Goal: Task Accomplishment & Management: Manage account settings

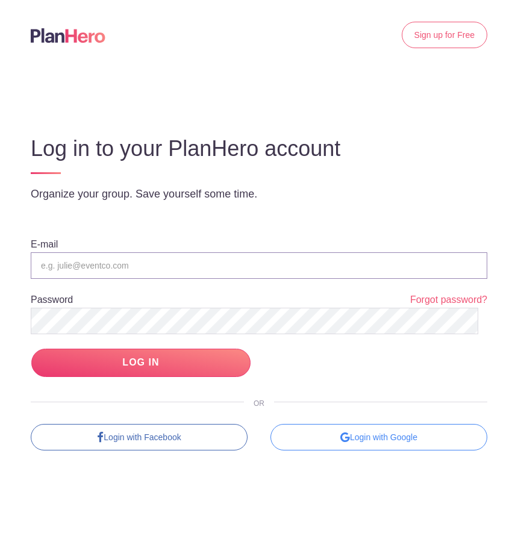
type input "[EMAIL_ADDRESS][DOMAIN_NAME]"
click at [179, 266] on input "[EMAIL_ADDRESS][DOMAIN_NAME]" at bounding box center [259, 265] width 456 height 26
click at [357, 95] on body "</div></div> Help Don't have an account? Sign up for Free Log in to your PlanHe…" at bounding box center [259, 274] width 518 height 548
click at [337, 102] on body "</div></div> Help Don't have an account? Sign up for Free Log in to your PlanHe…" at bounding box center [259, 274] width 518 height 548
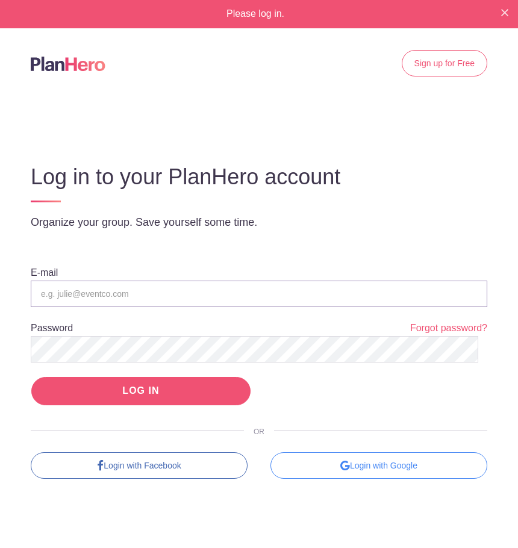
type input "[EMAIL_ADDRESS][DOMAIN_NAME]"
click at [106, 393] on input "LOG IN" at bounding box center [140, 391] width 219 height 28
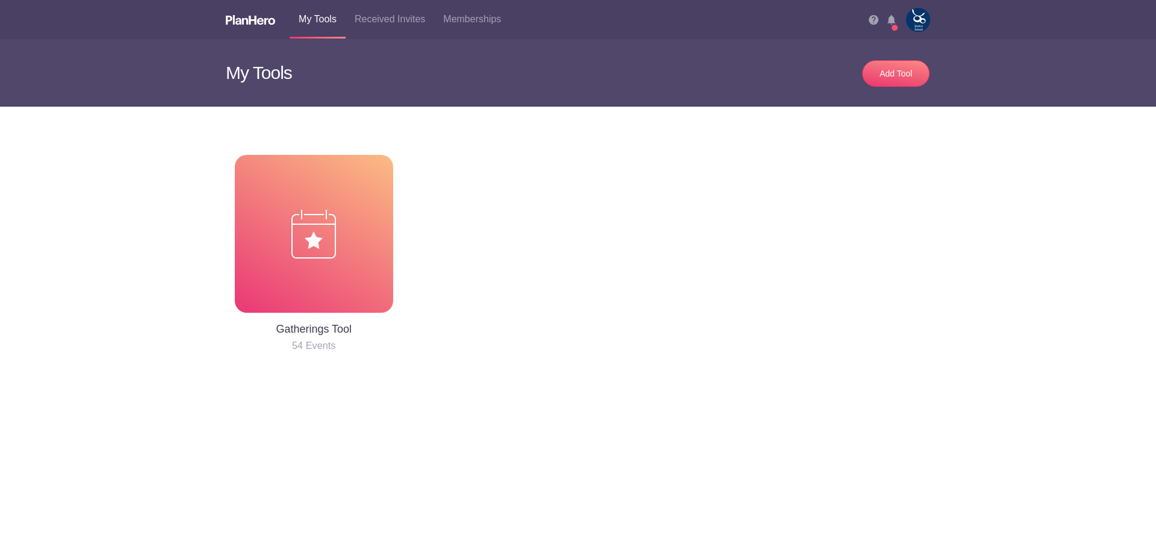
click at [517, 19] on img at bounding box center [918, 20] width 24 height 24
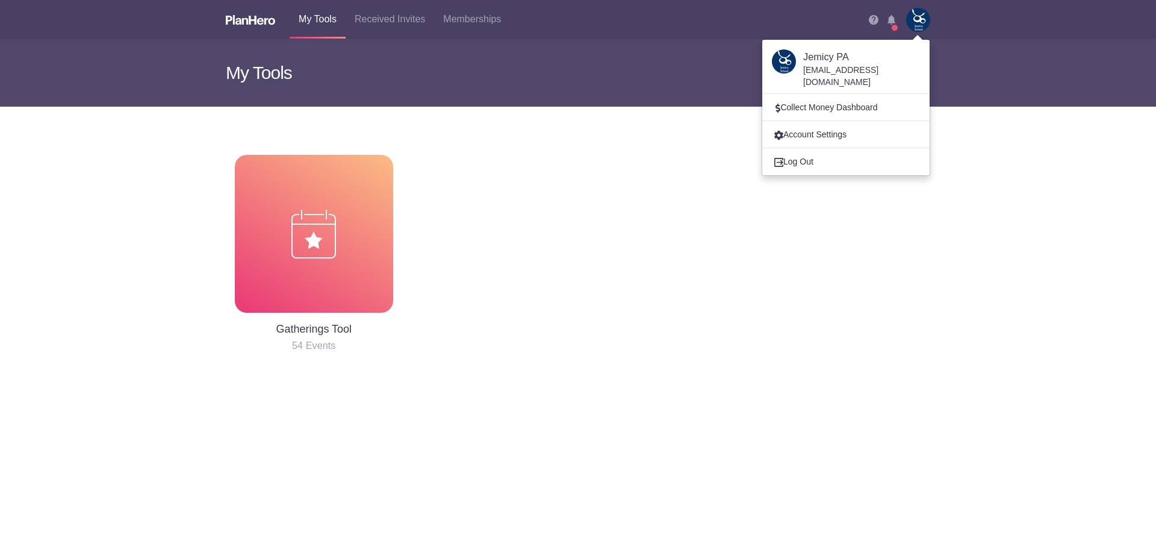
click at [517, 20] on img at bounding box center [892, 20] width 8 height 10
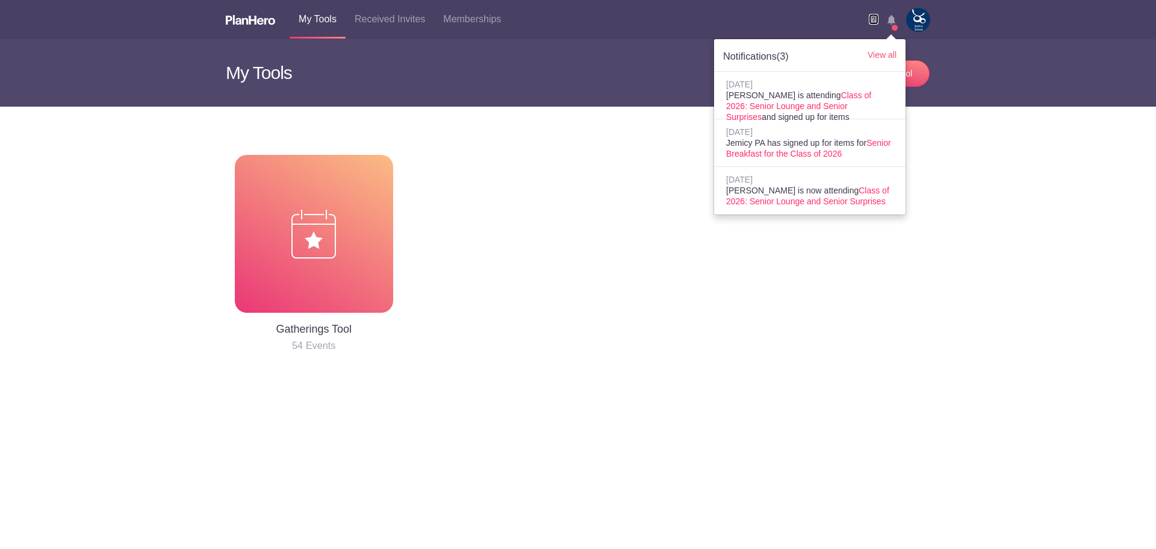
click at [517, 18] on img at bounding box center [874, 20] width 10 height 10
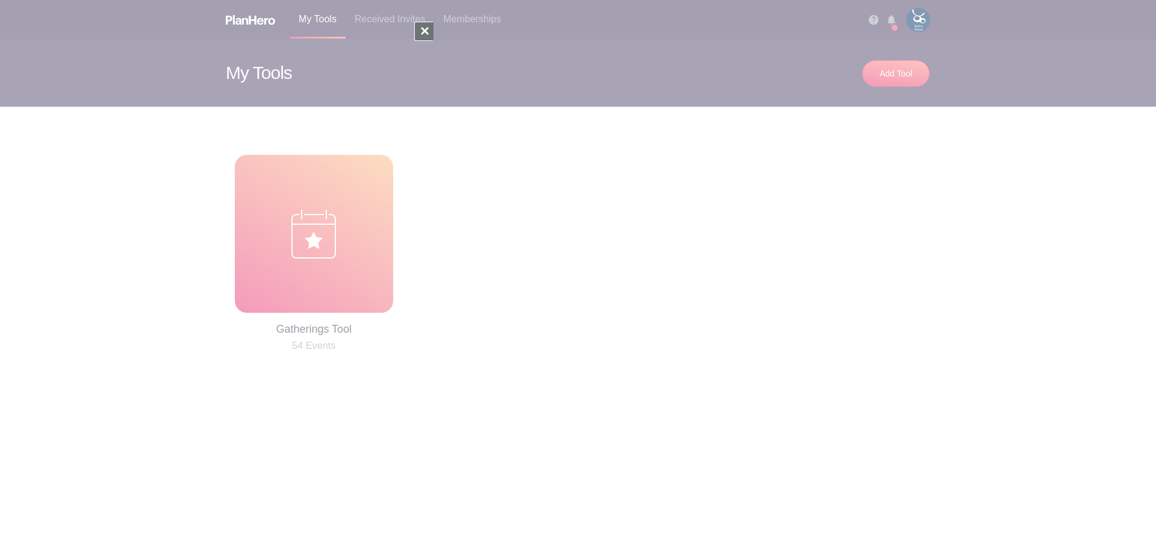
click at [517, 40] on div at bounding box center [578, 274] width 1156 height 549
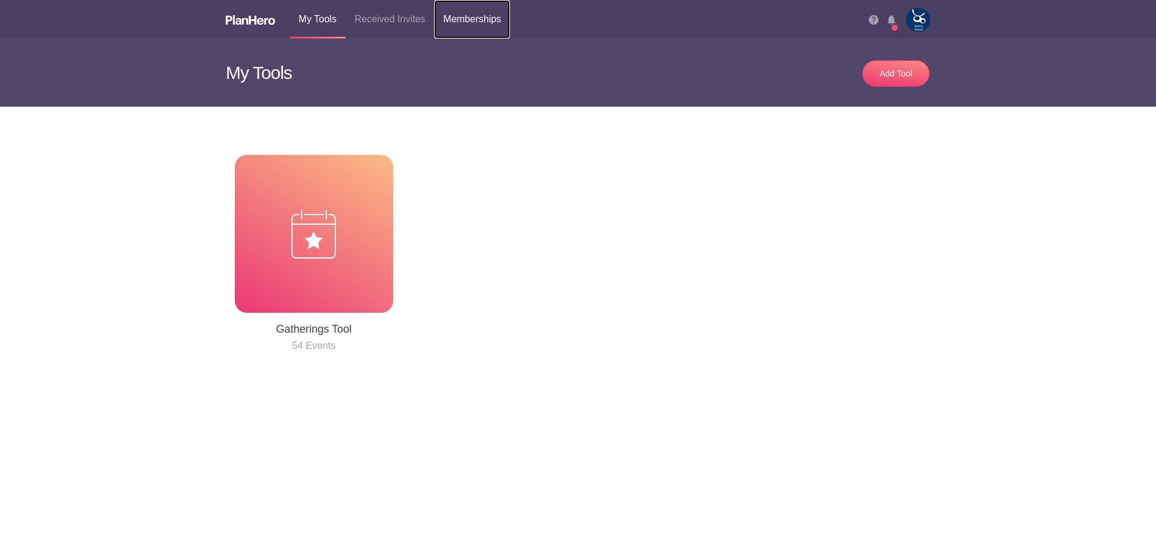
click at [474, 20] on link "Memberships" at bounding box center [472, 19] width 76 height 39
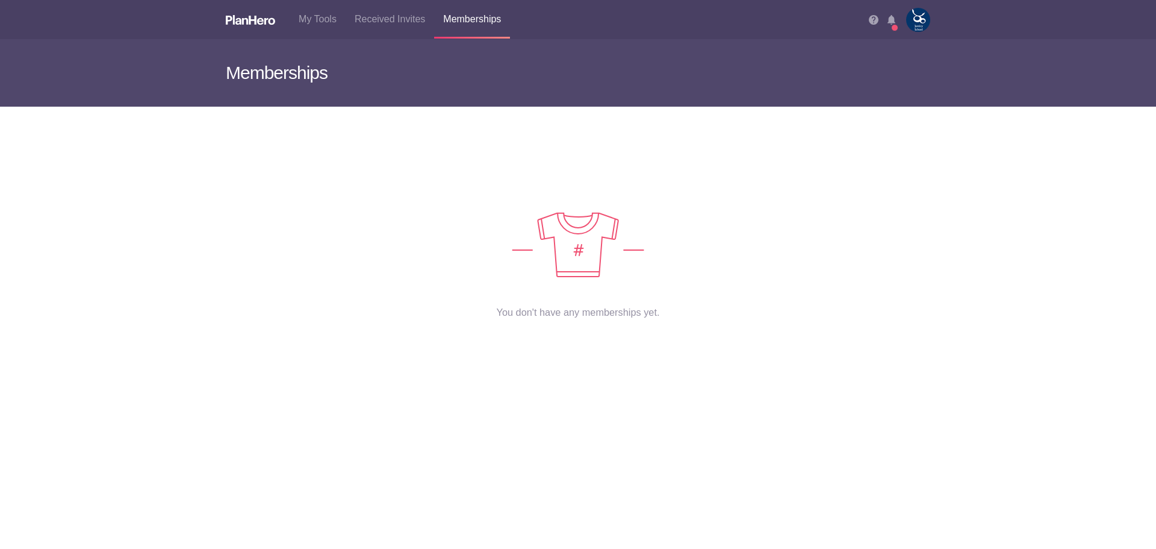
click at [517, 14] on img at bounding box center [918, 20] width 24 height 24
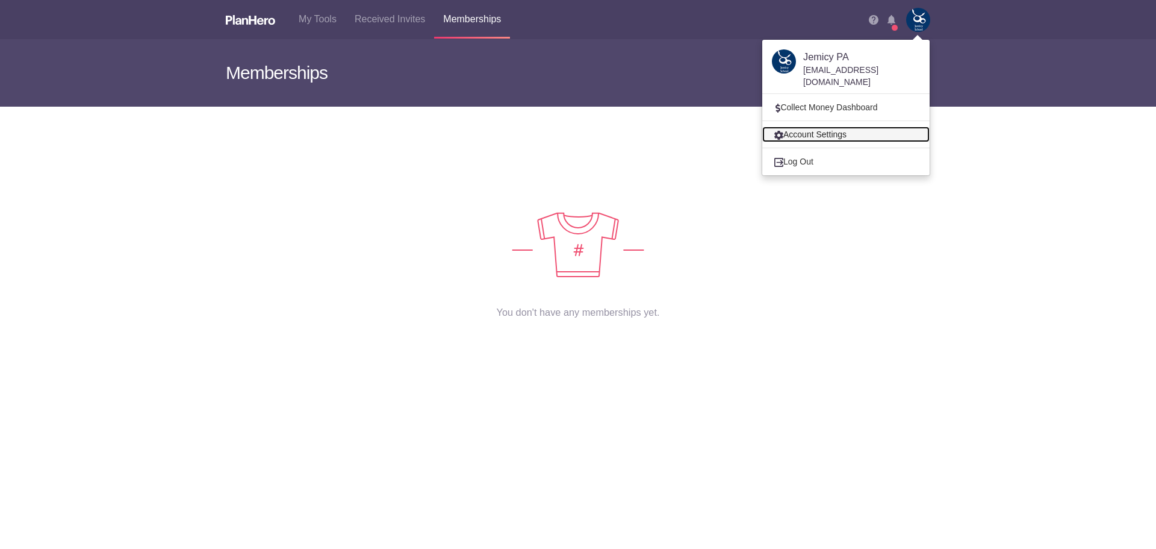
click at [517, 126] on link "Account Settings" at bounding box center [845, 134] width 167 height 16
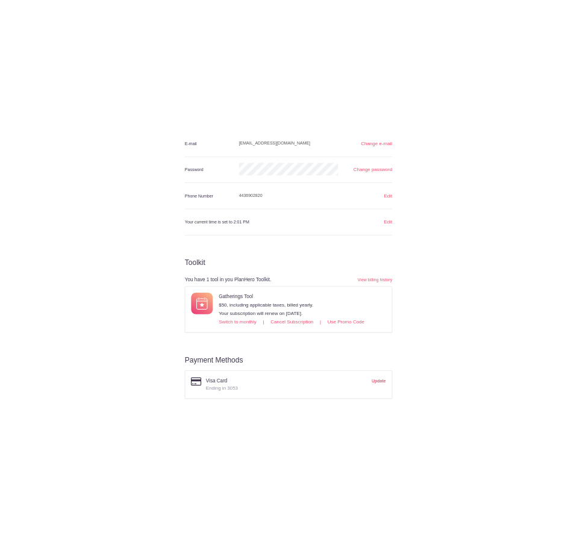
scroll to position [517, 0]
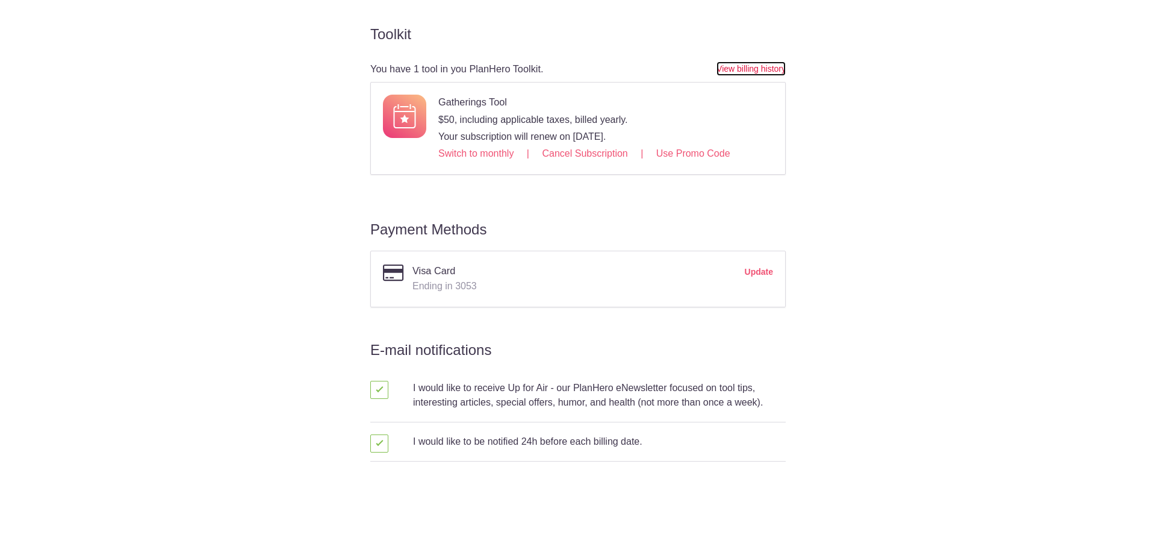
click at [517, 65] on link "View billing history" at bounding box center [751, 68] width 69 height 14
